Goal: Task Accomplishment & Management: Manage account settings

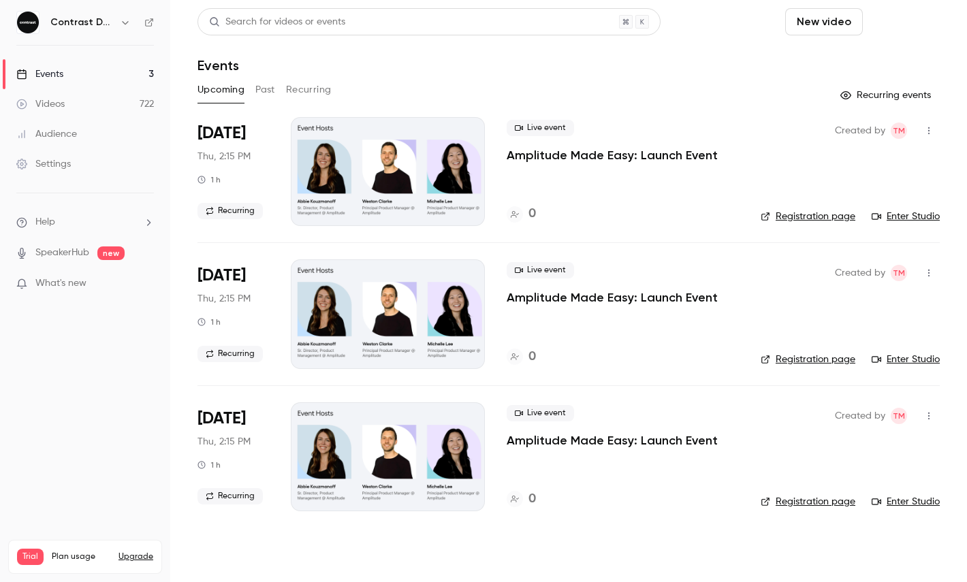
click at [912, 35] on button "Schedule" at bounding box center [903, 21] width 71 height 27
click at [874, 67] on li "One time event" at bounding box center [865, 59] width 147 height 35
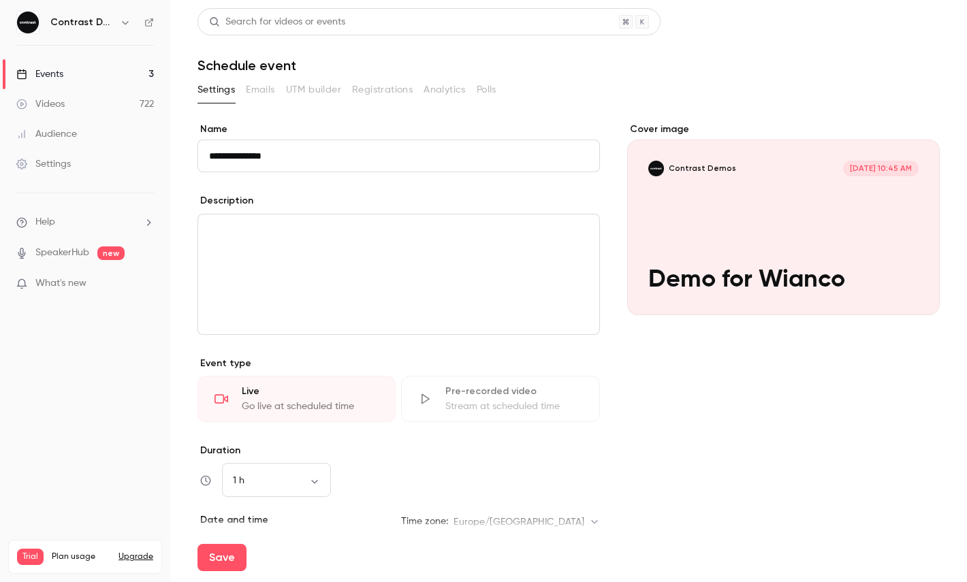
type input "**********"
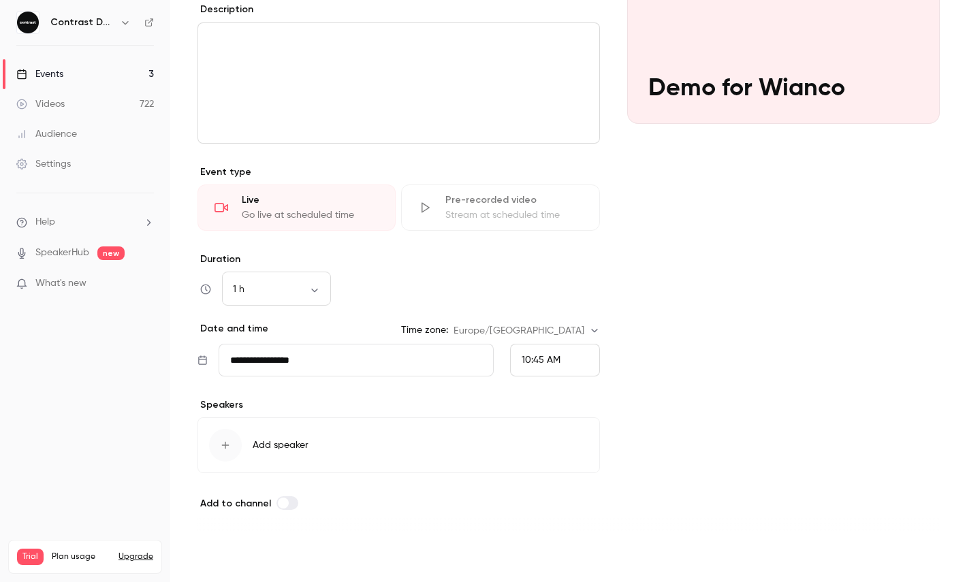
click at [229, 555] on button "Save" at bounding box center [221, 557] width 49 height 27
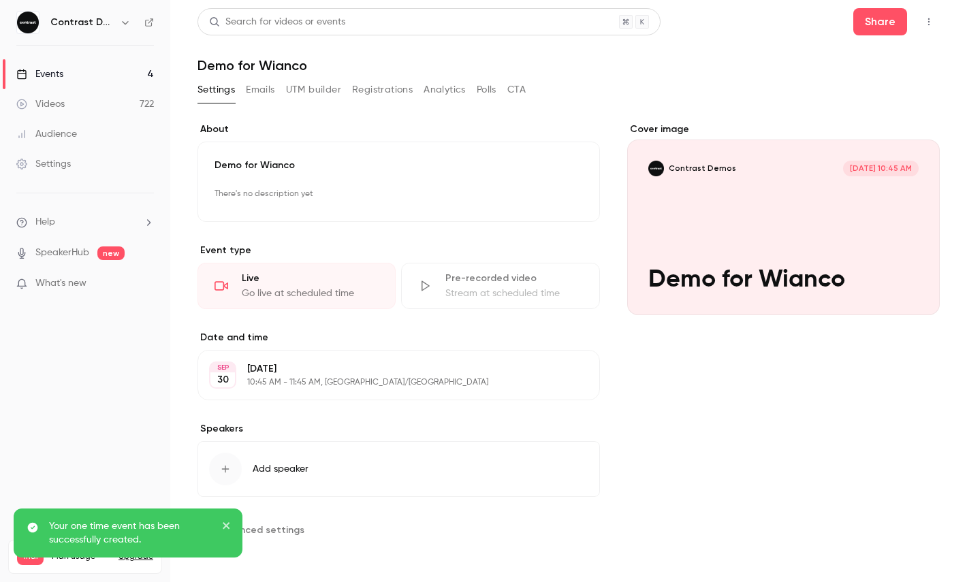
click at [929, 25] on icon "button" at bounding box center [928, 22] width 11 height 10
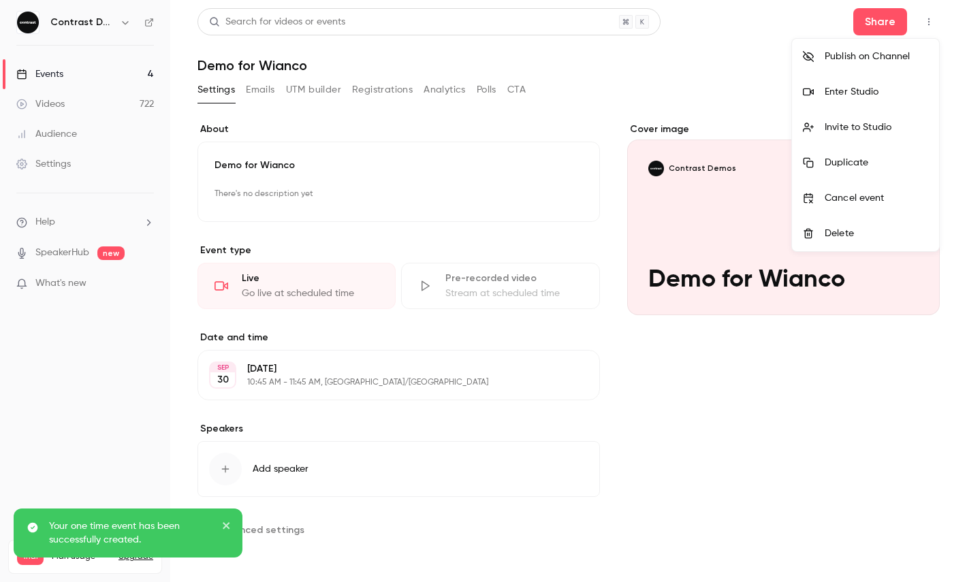
click at [845, 97] on div "Enter Studio" at bounding box center [877, 92] width 104 height 14
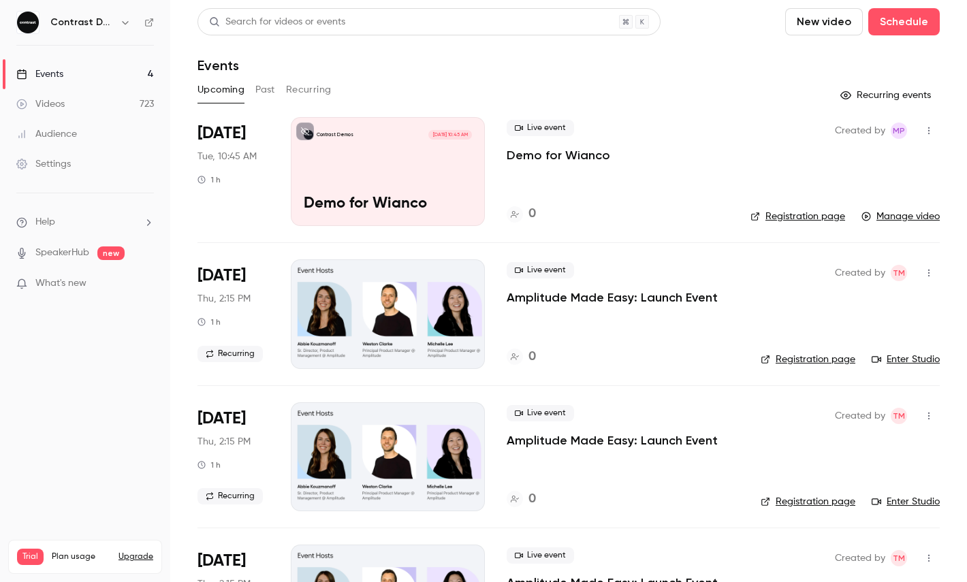
click at [127, 29] on button "button" at bounding box center [125, 22] width 16 height 16
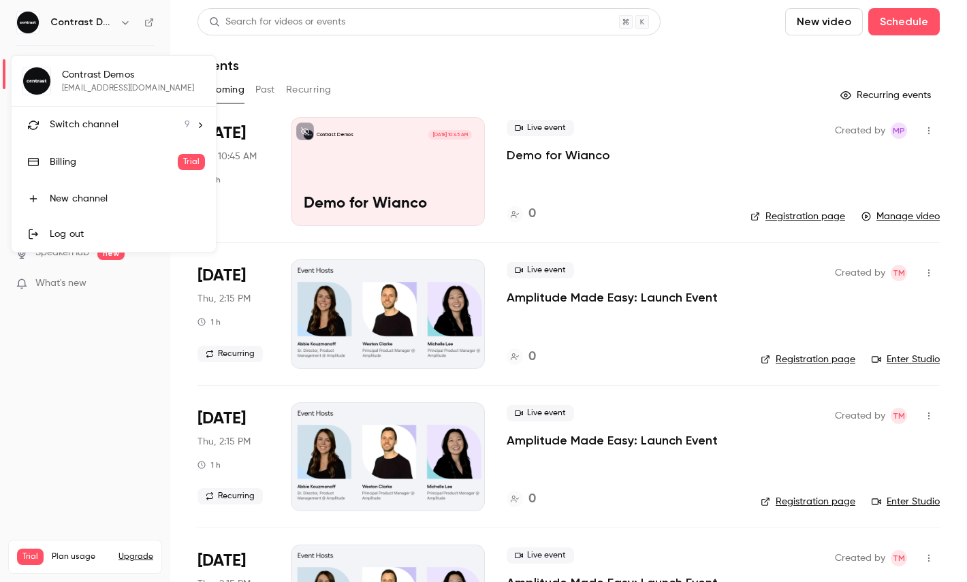
click at [118, 130] on div "Switch channel 9" at bounding box center [120, 125] width 140 height 14
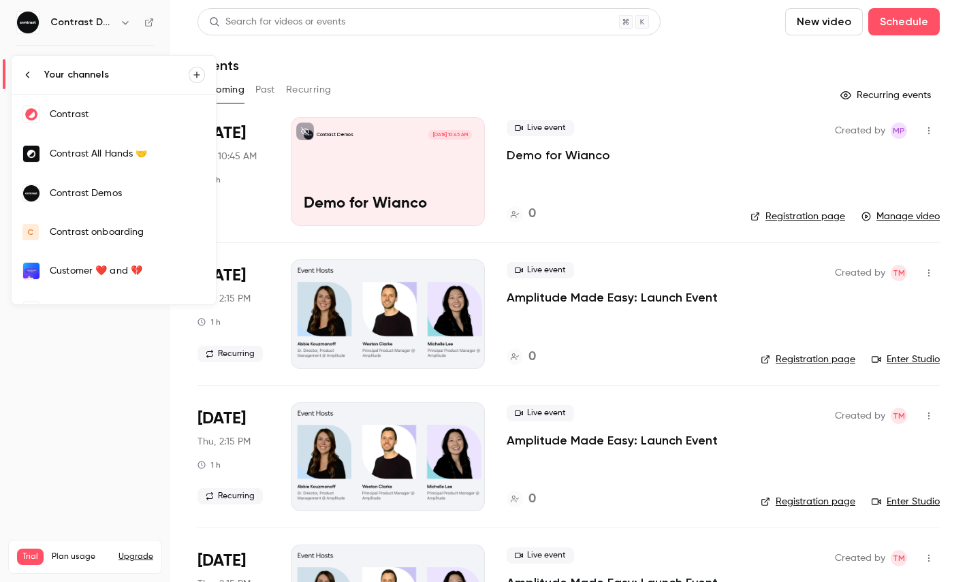
click at [86, 122] on link "Contrast" at bounding box center [114, 114] width 204 height 39
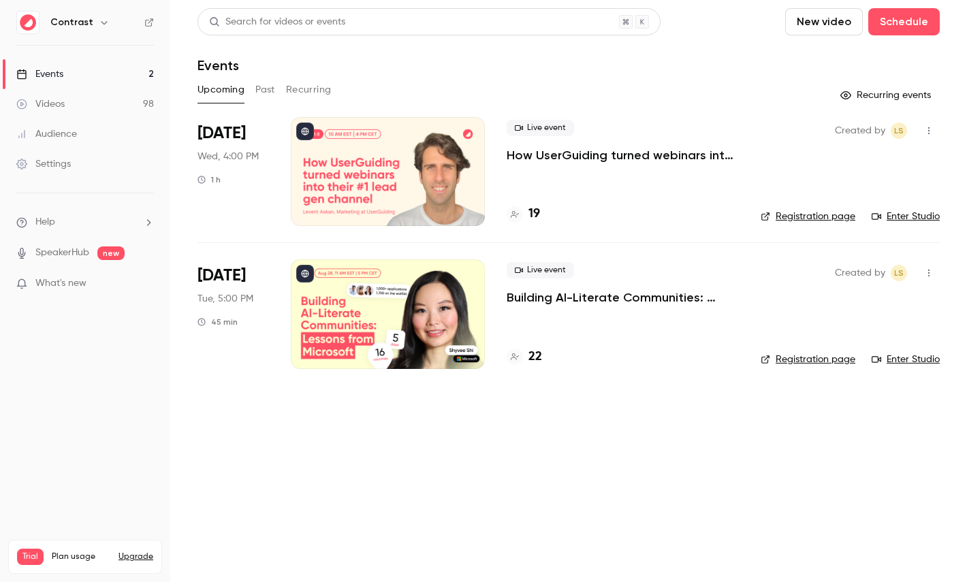
click at [366, 169] on div at bounding box center [388, 171] width 194 height 109
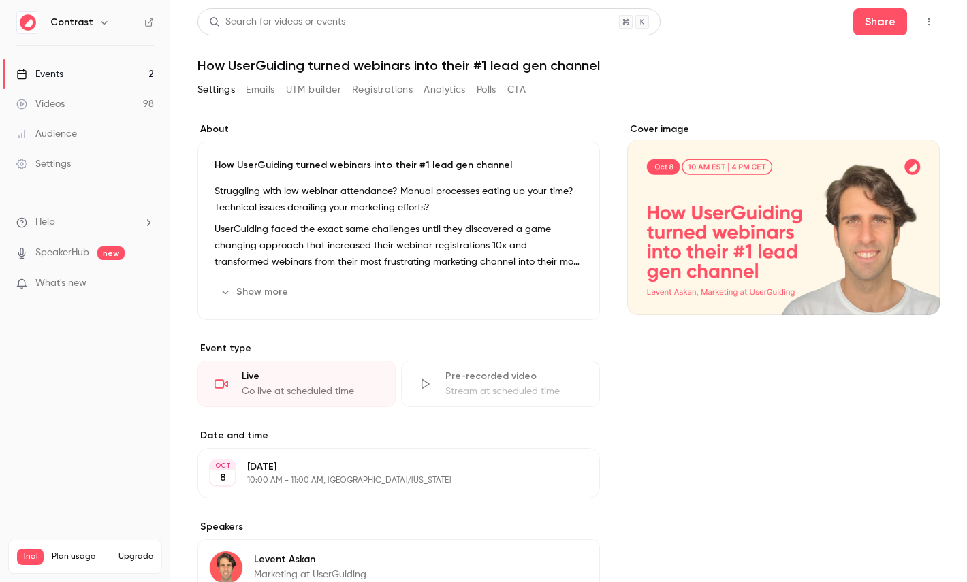
scroll to position [223, 0]
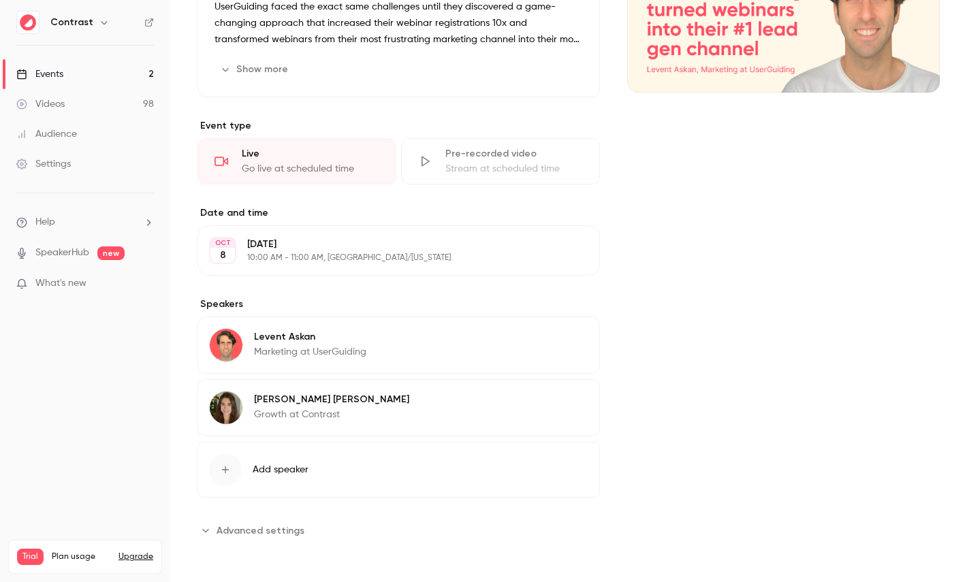
click at [272, 528] on span "Advanced settings" at bounding box center [261, 531] width 88 height 14
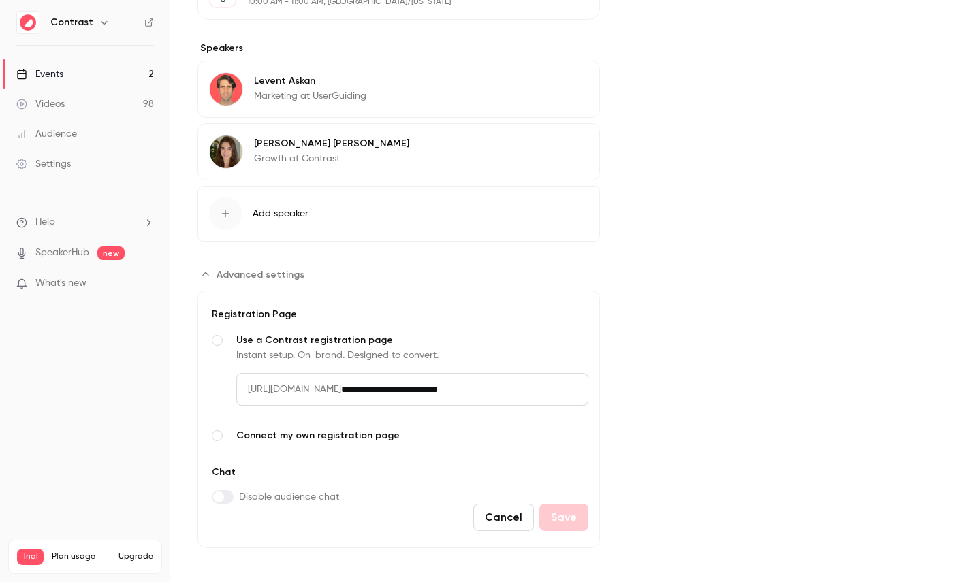
scroll to position [486, 0]
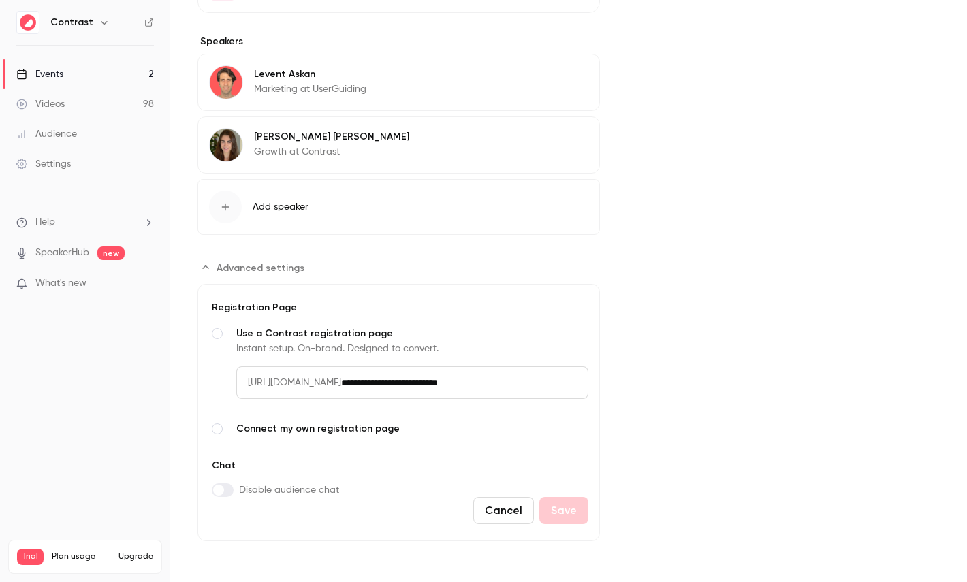
click at [316, 428] on span "Connect my own registration page" at bounding box center [412, 429] width 352 height 14
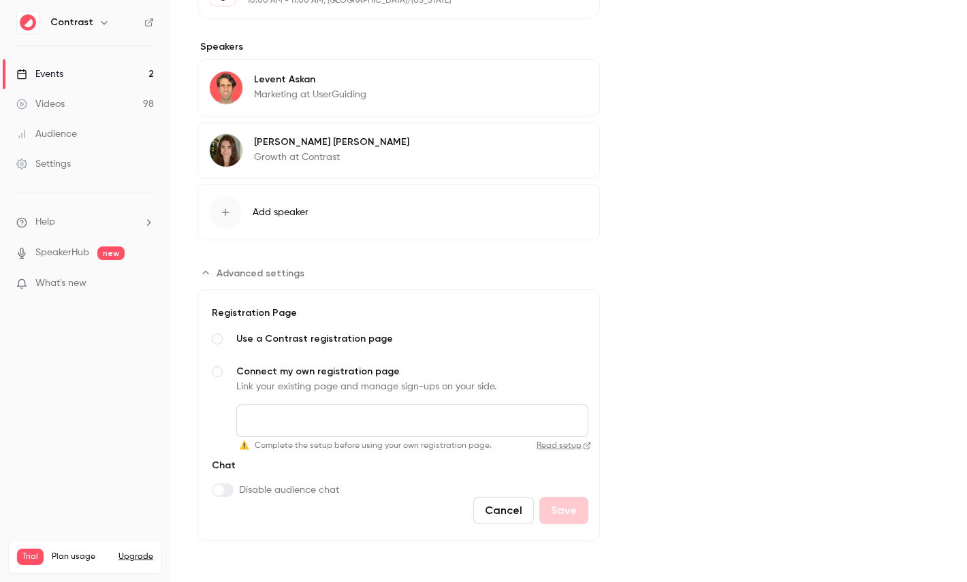
scroll to position [480, 0]
click at [319, 338] on span "Use a Contrast registration page" at bounding box center [412, 339] width 352 height 14
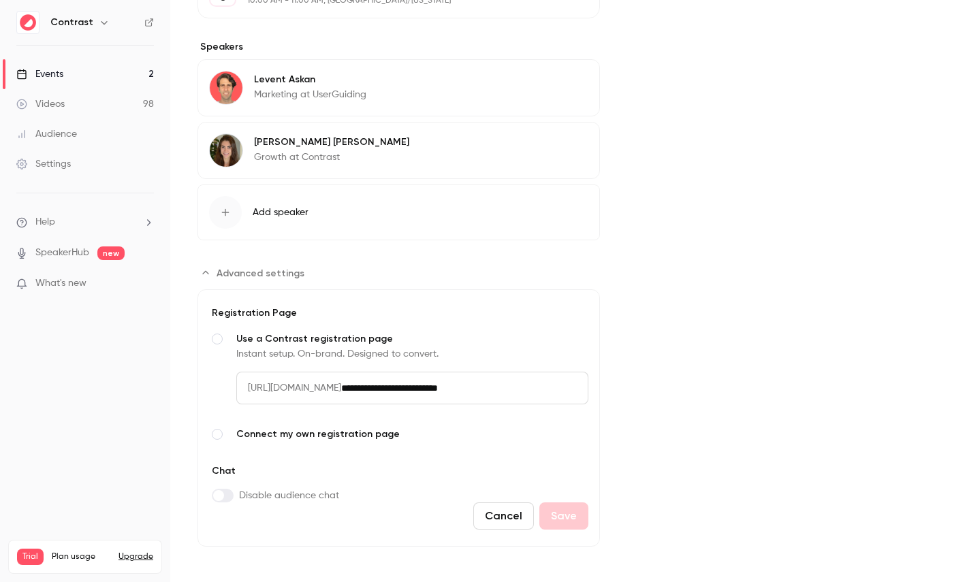
click at [314, 436] on span "Connect my own registration page" at bounding box center [412, 435] width 352 height 14
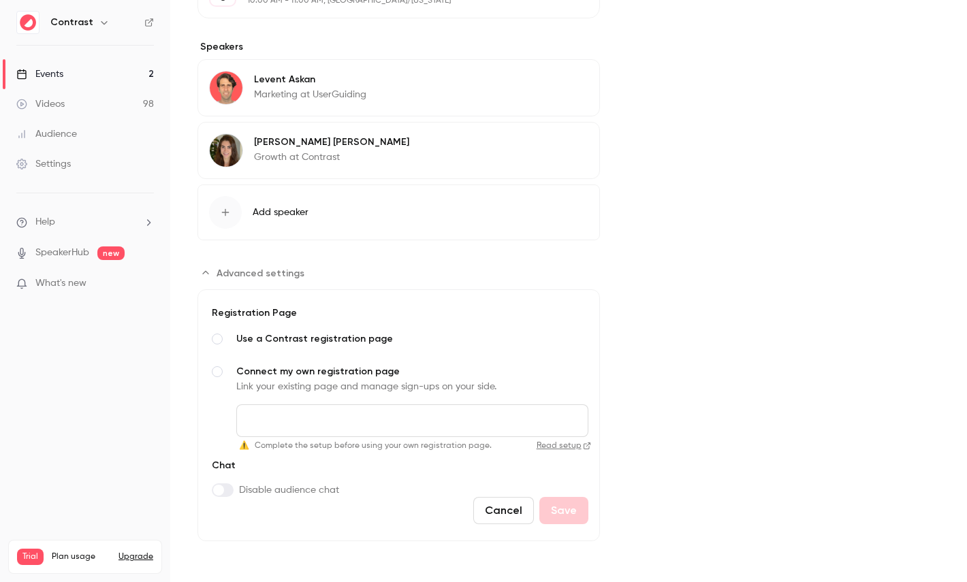
scroll to position [0, 0]
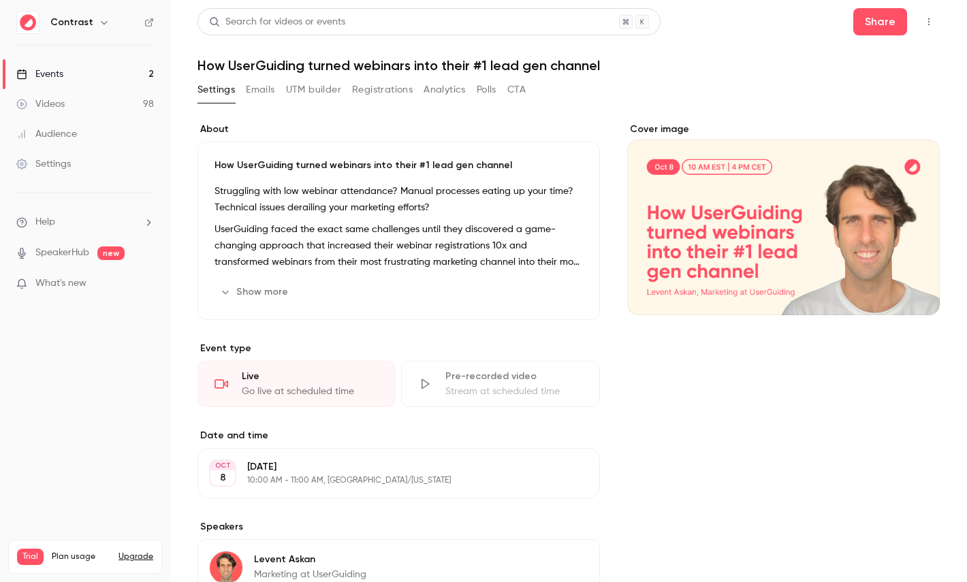
click at [106, 73] on link "Events 2" at bounding box center [85, 74] width 170 height 30
